Goal: Find specific page/section: Find specific page/section

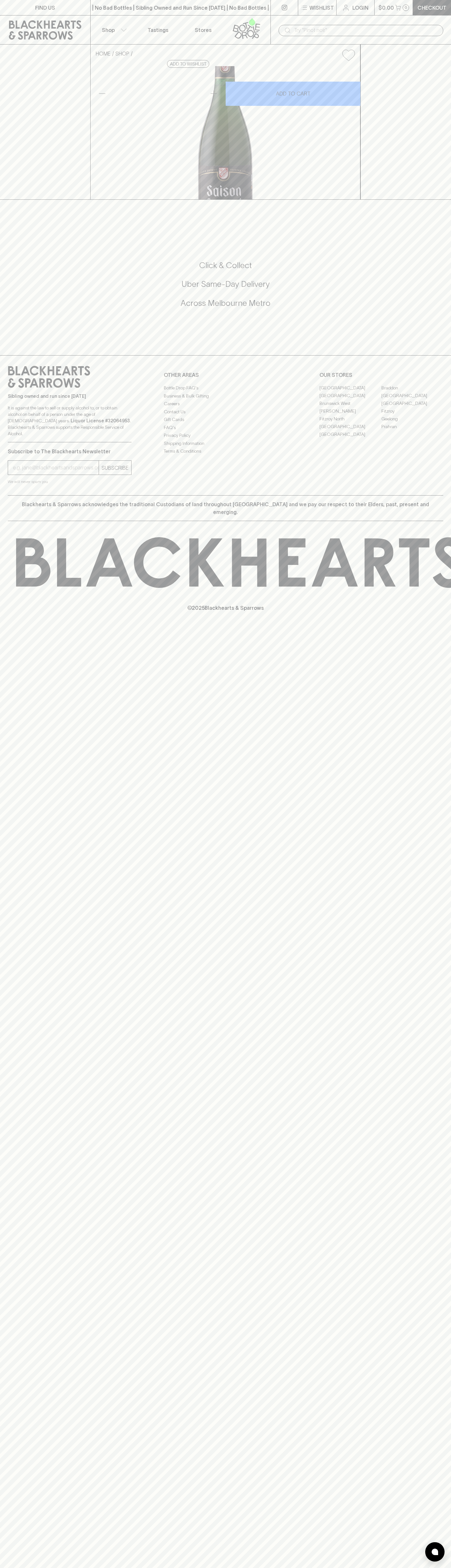
click at [232, 15] on link at bounding box center [248, 29] width 45 height 29
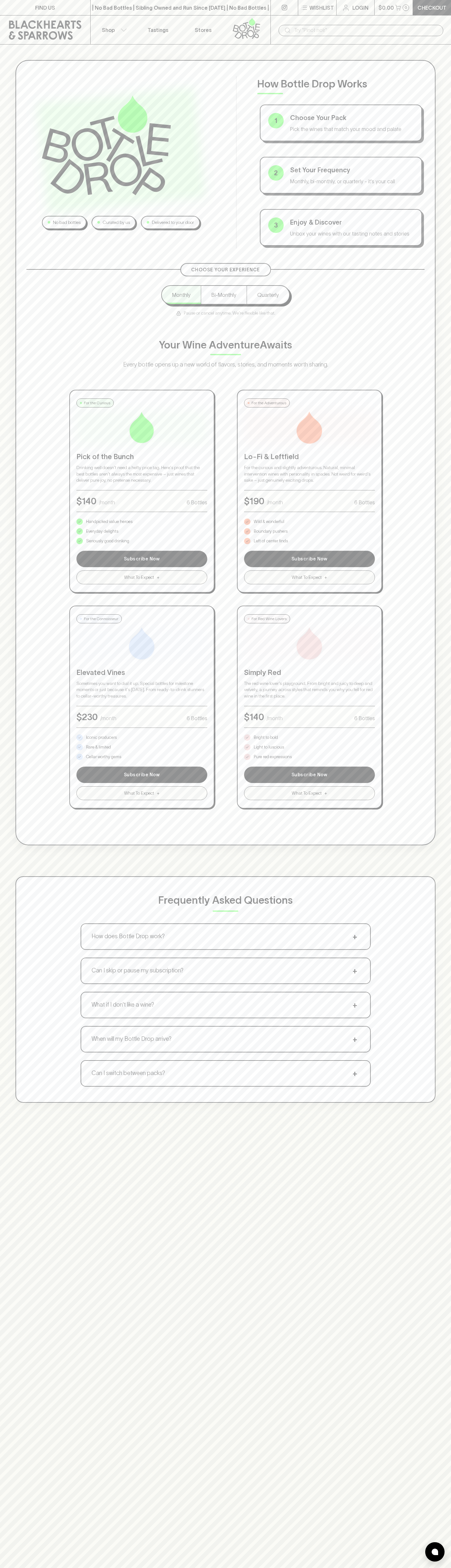
click at [259, 1568] on html "FIND US | No Bad Bottles | Sibling Owned and Run Since 2006 | No Bad Bottles | …" at bounding box center [225, 1014] width 451 height 2027
click at [13, 414] on div "No bad bottles Curated by us Delivered to your door How Bottle Drop Works 1 Cho…" at bounding box center [225, 581] width 451 height 1074
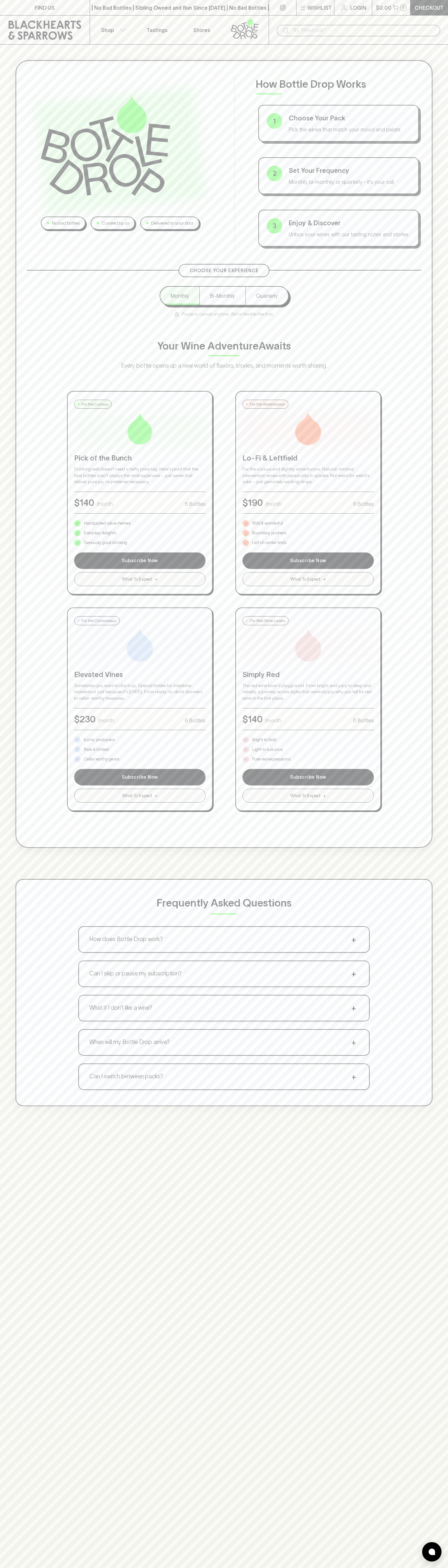
click at [271, 759] on p "Pure red expressions" at bounding box center [271, 759] width 38 height 7
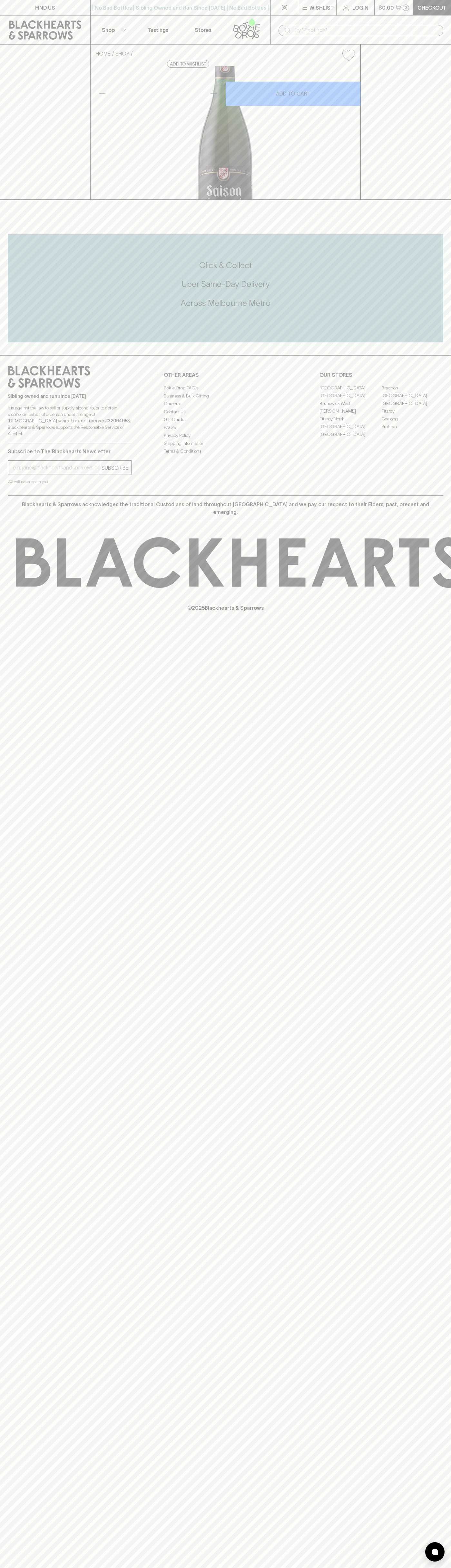
click at [413, 400] on link "[GEOGRAPHIC_DATA]" at bounding box center [412, 396] width 62 height 8
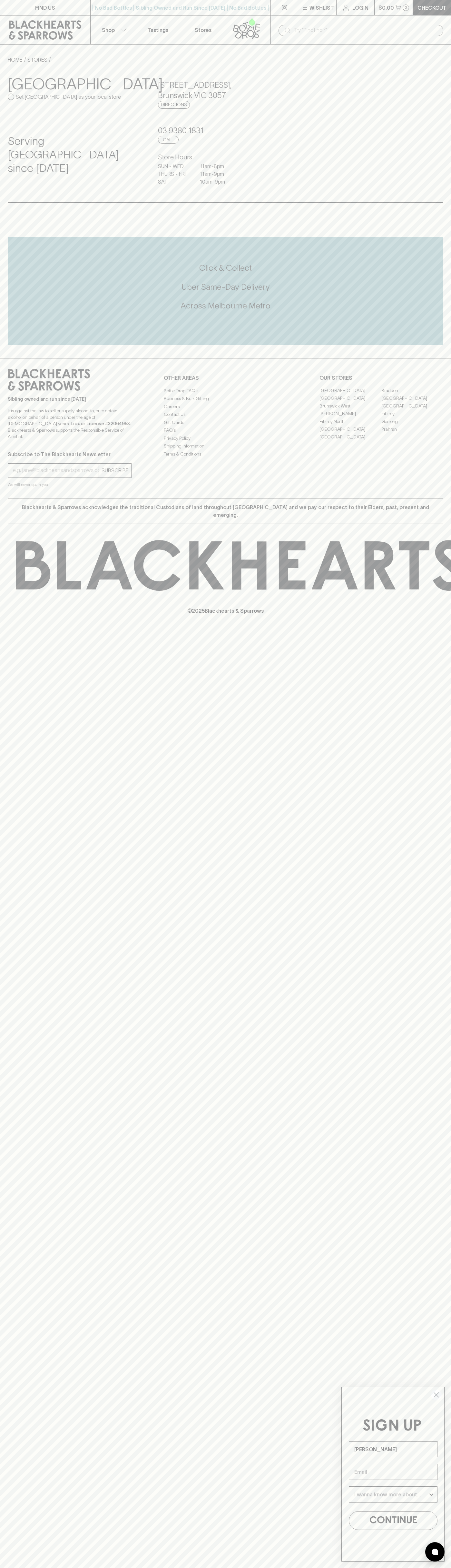
type input "John Smith"
